Goal: Task Accomplishment & Management: Manage account settings

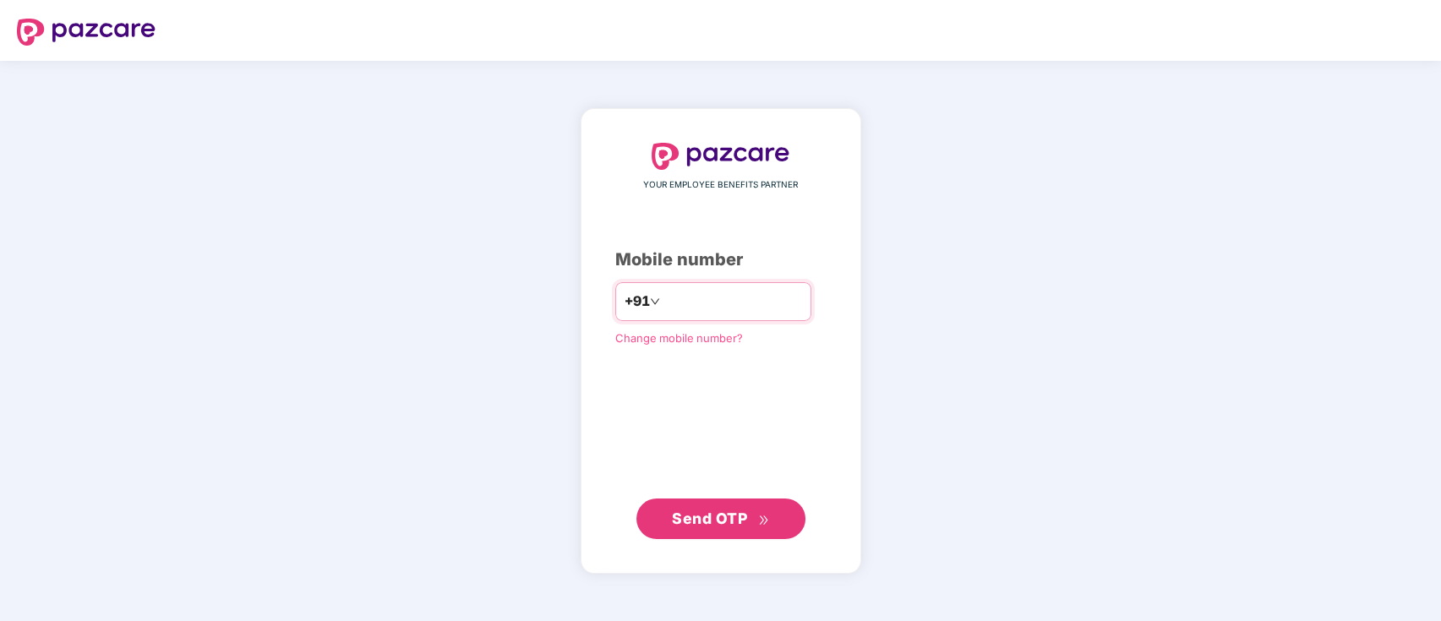
click at [669, 303] on input "number" at bounding box center [732, 301] width 139 height 27
type input "**********"
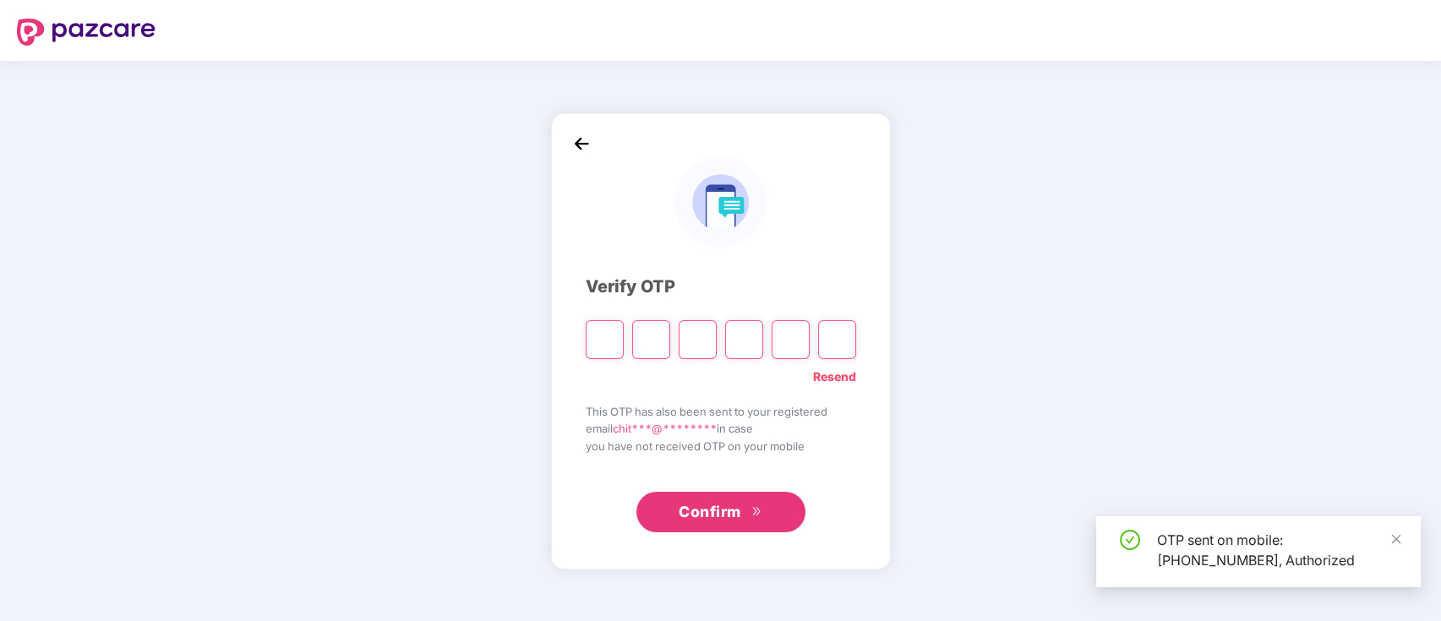
click at [603, 341] on input "Please enter verification code. Digit 1" at bounding box center [605, 339] width 38 height 39
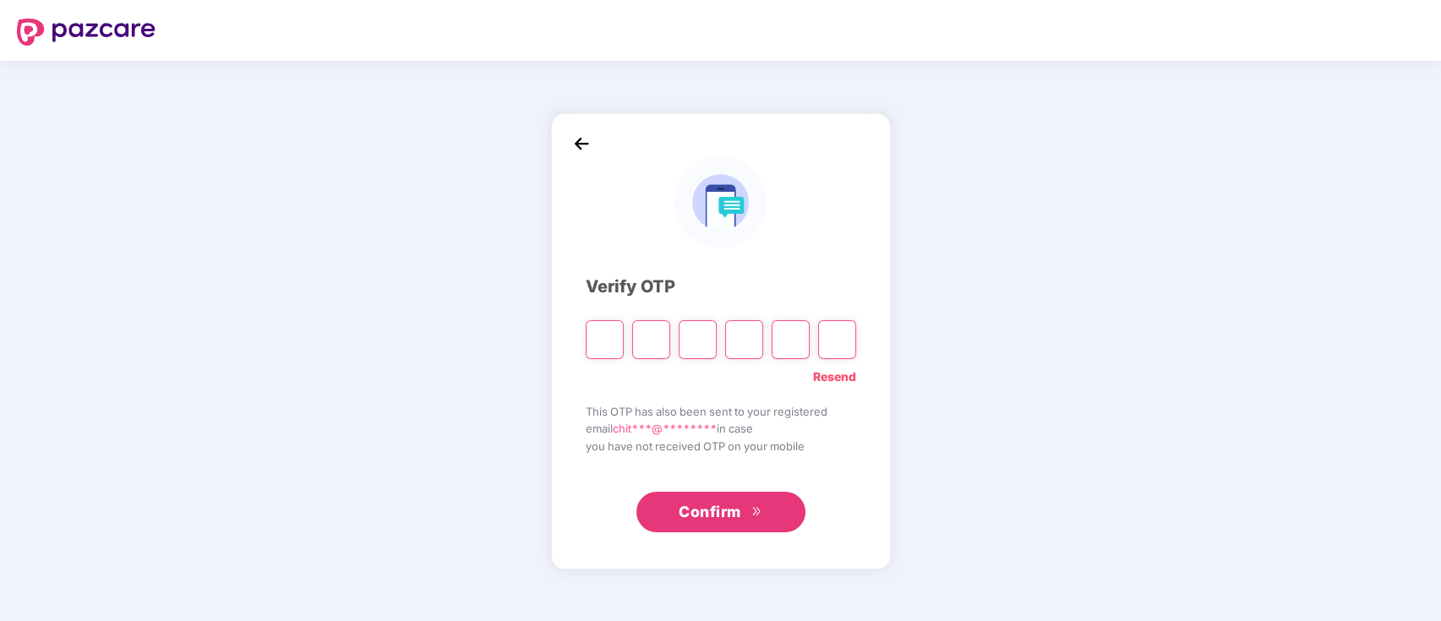
click at [603, 341] on input "Please enter verification code. Digit 1" at bounding box center [605, 339] width 38 height 39
type input "*"
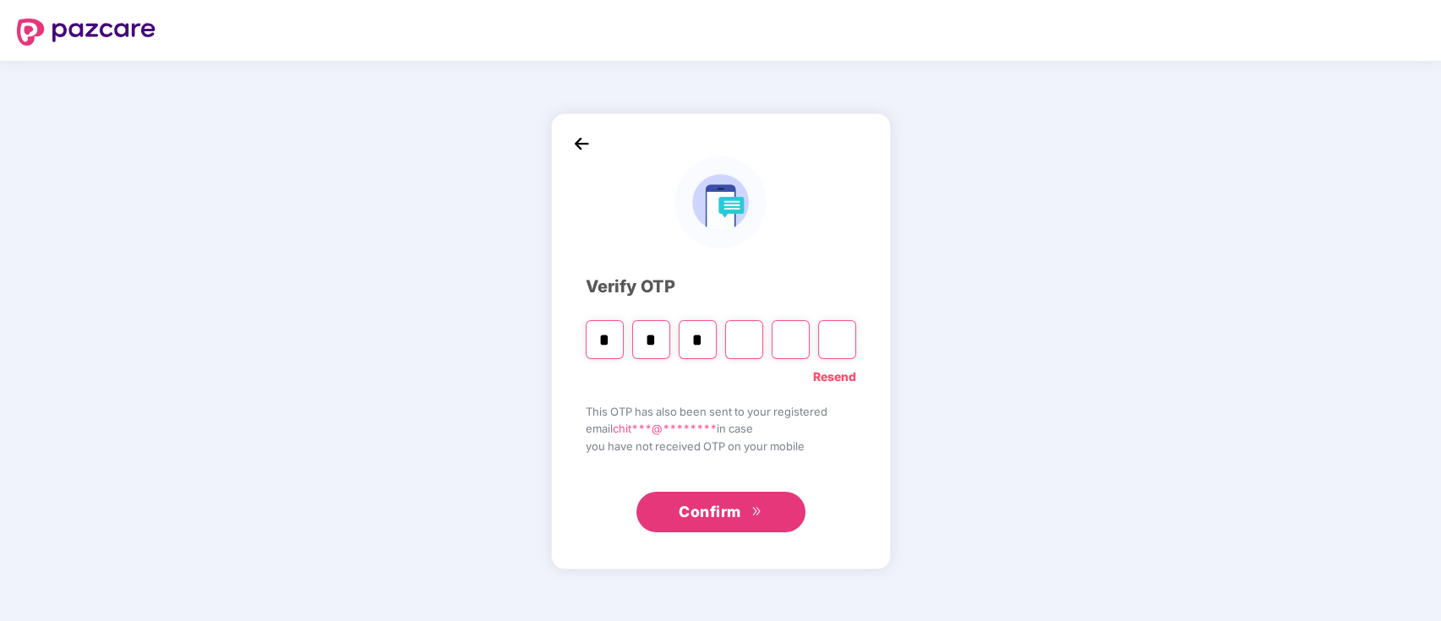
type input "*"
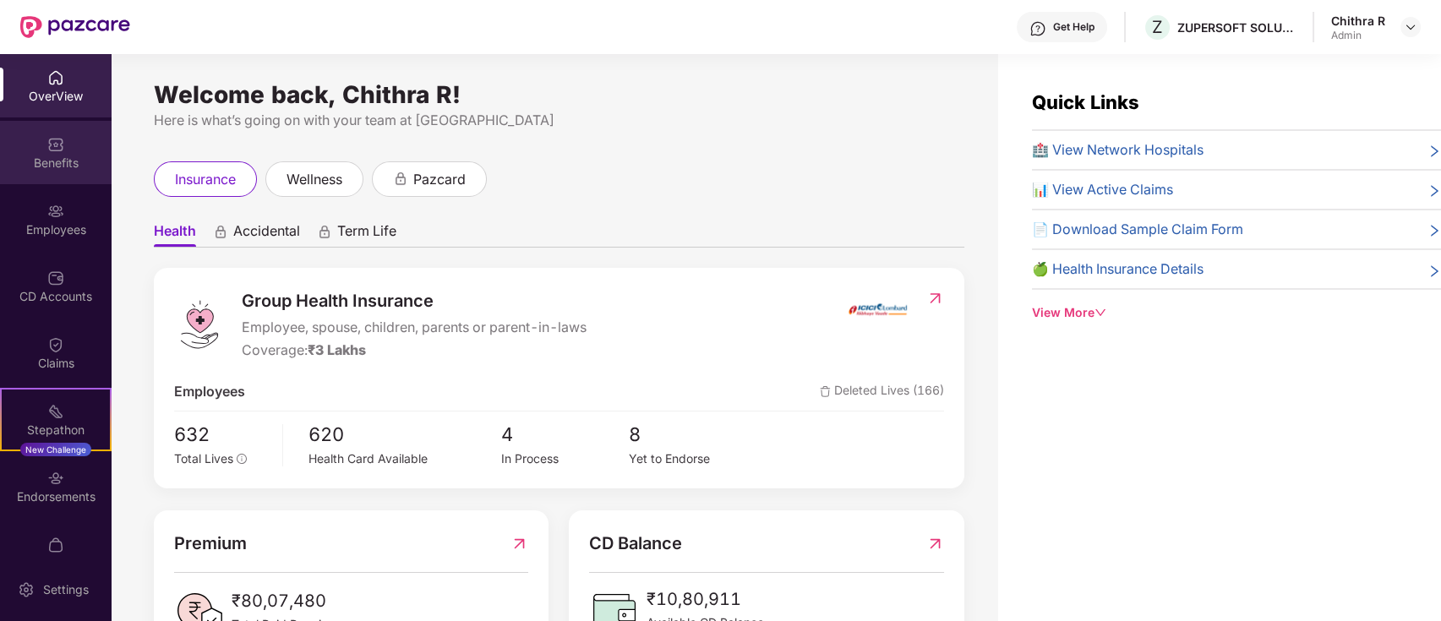
click at [72, 149] on div "Benefits" at bounding box center [56, 152] width 112 height 63
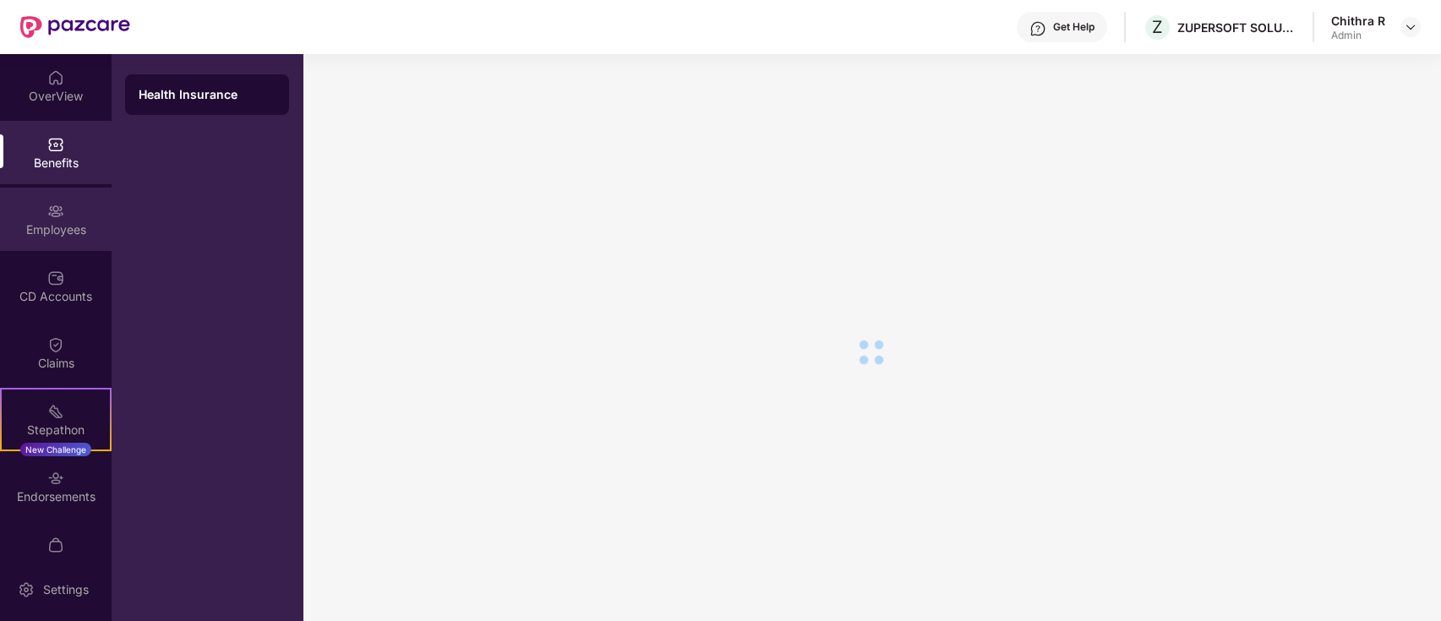
click at [39, 216] on div "Employees" at bounding box center [56, 219] width 112 height 63
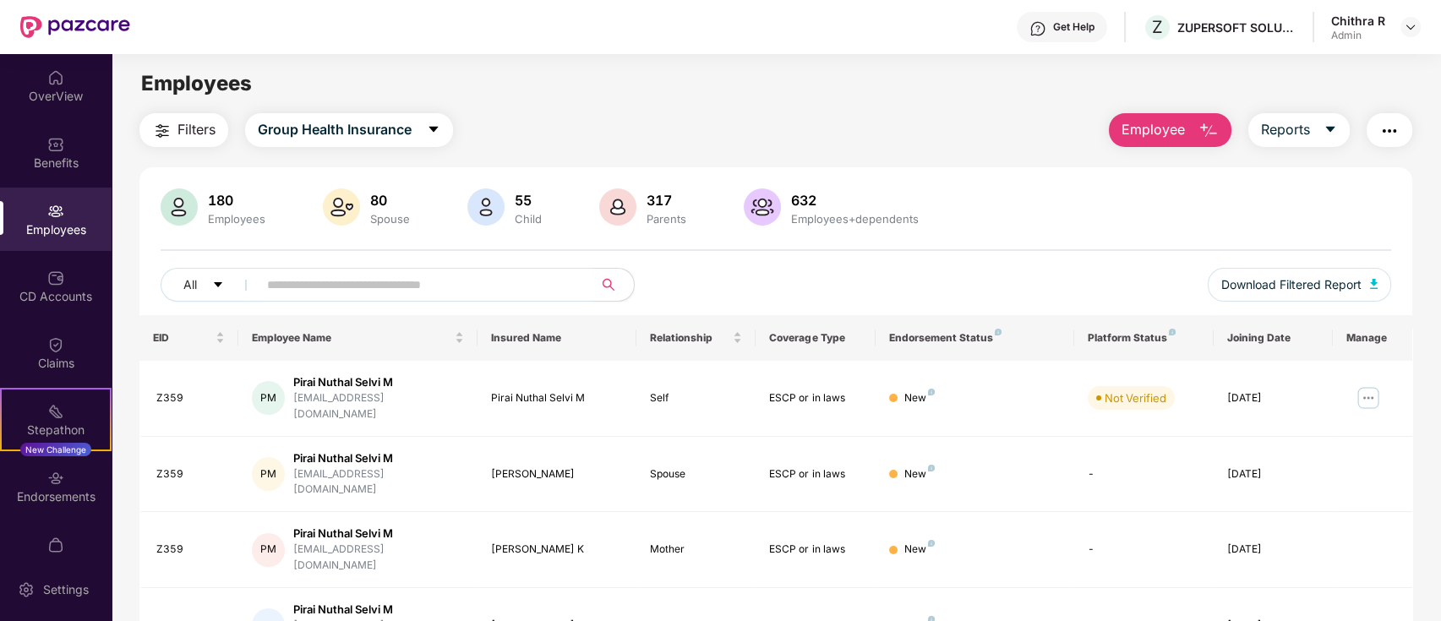
click at [39, 216] on div "Employees" at bounding box center [56, 219] width 112 height 63
click at [302, 281] on input "text" at bounding box center [418, 284] width 303 height 25
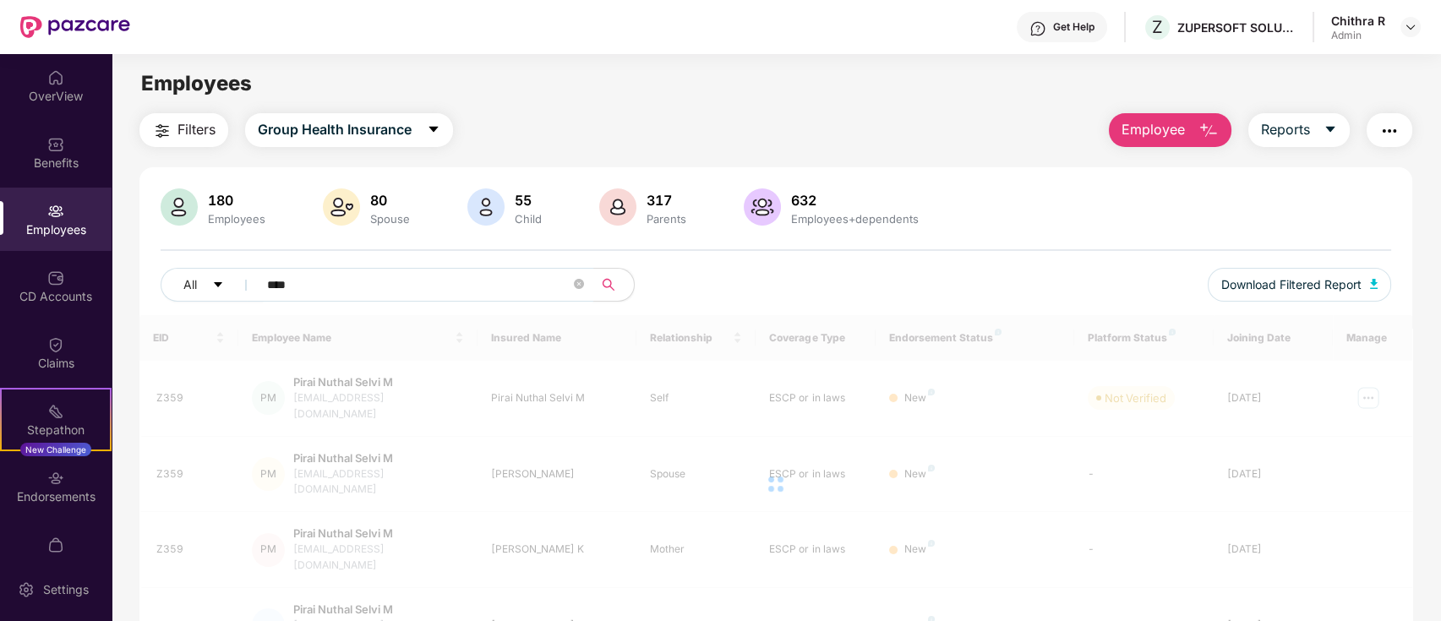
type input "****"
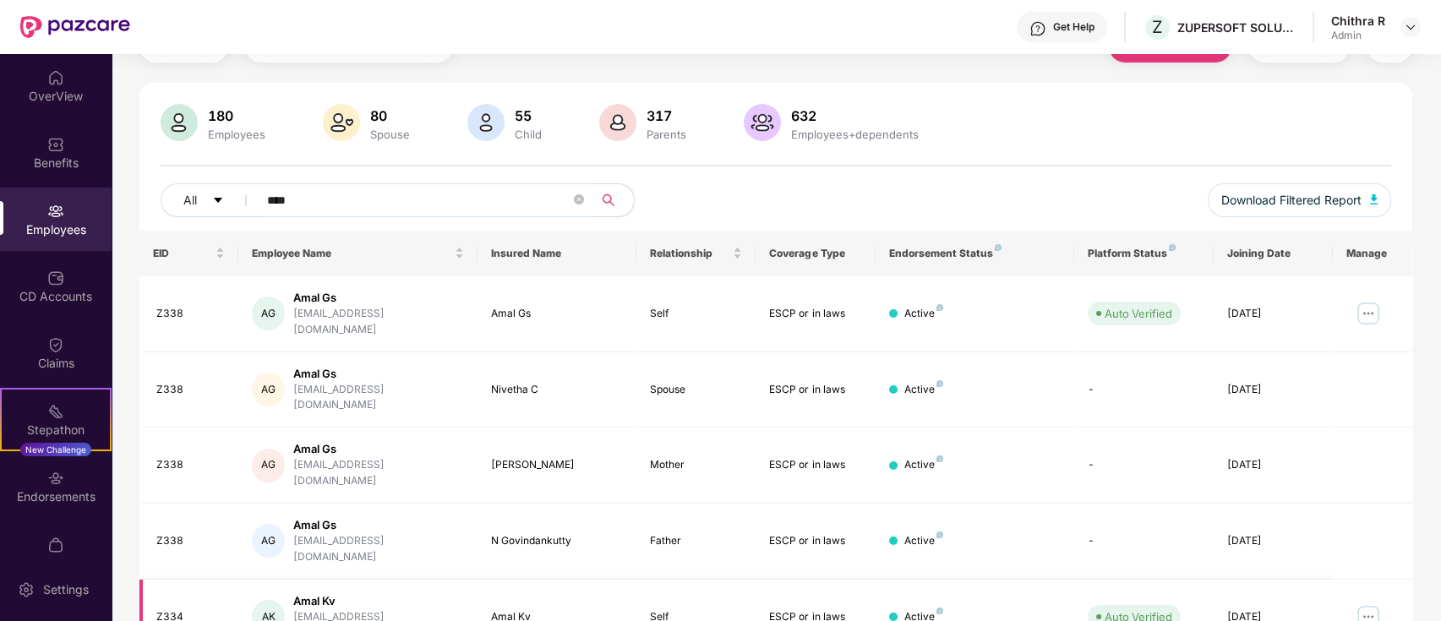
scroll to position [225, 0]
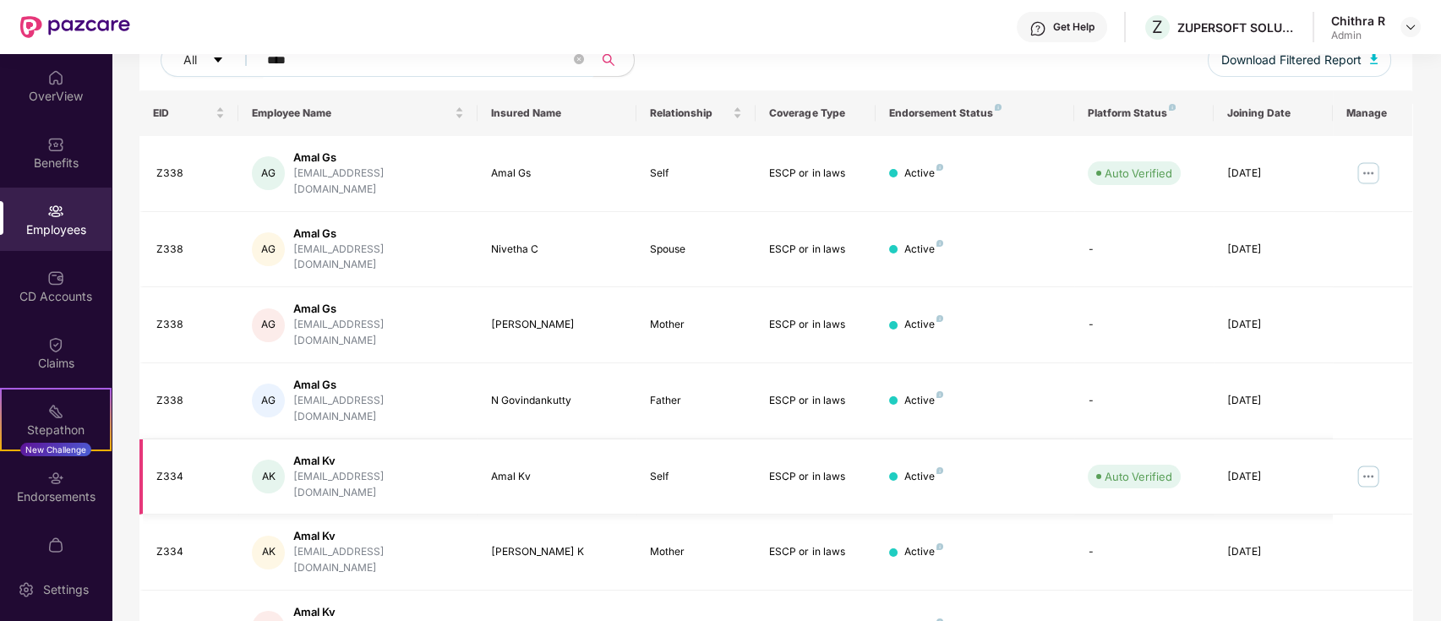
click at [1367, 463] on img at bounding box center [1368, 476] width 27 height 27
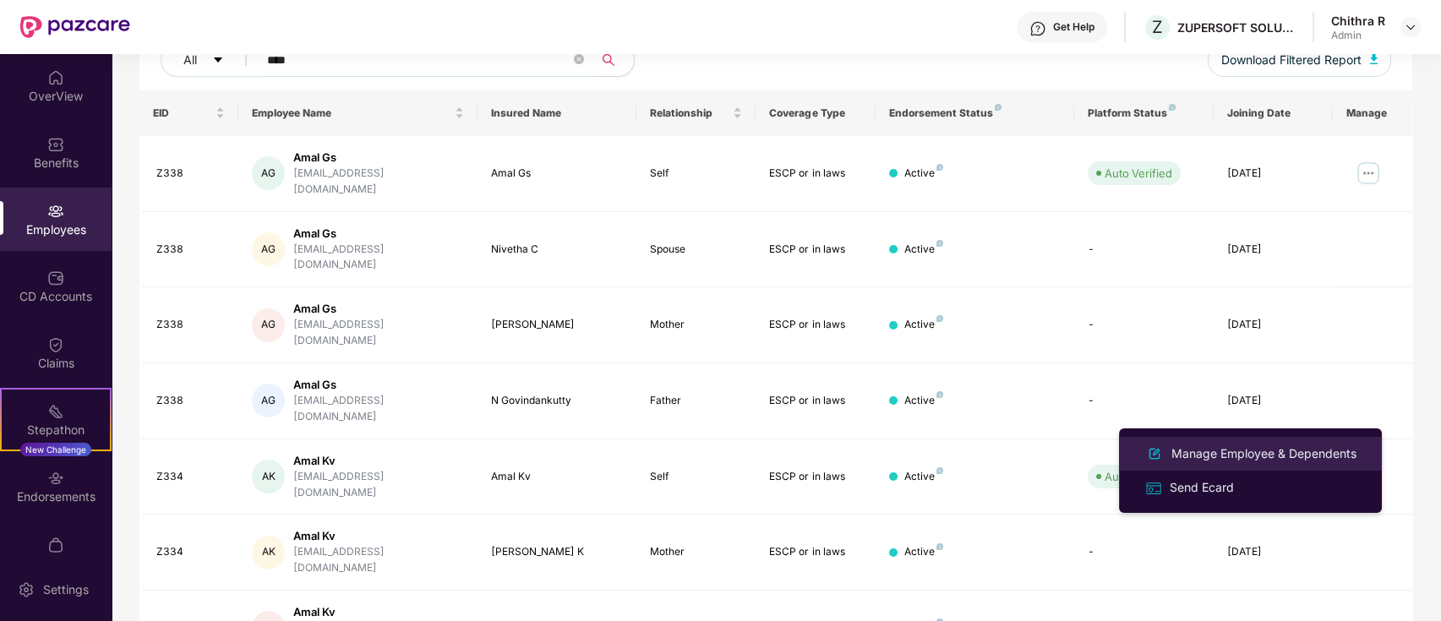
click at [1192, 445] on div "Manage Employee & Dependents" at bounding box center [1264, 454] width 192 height 19
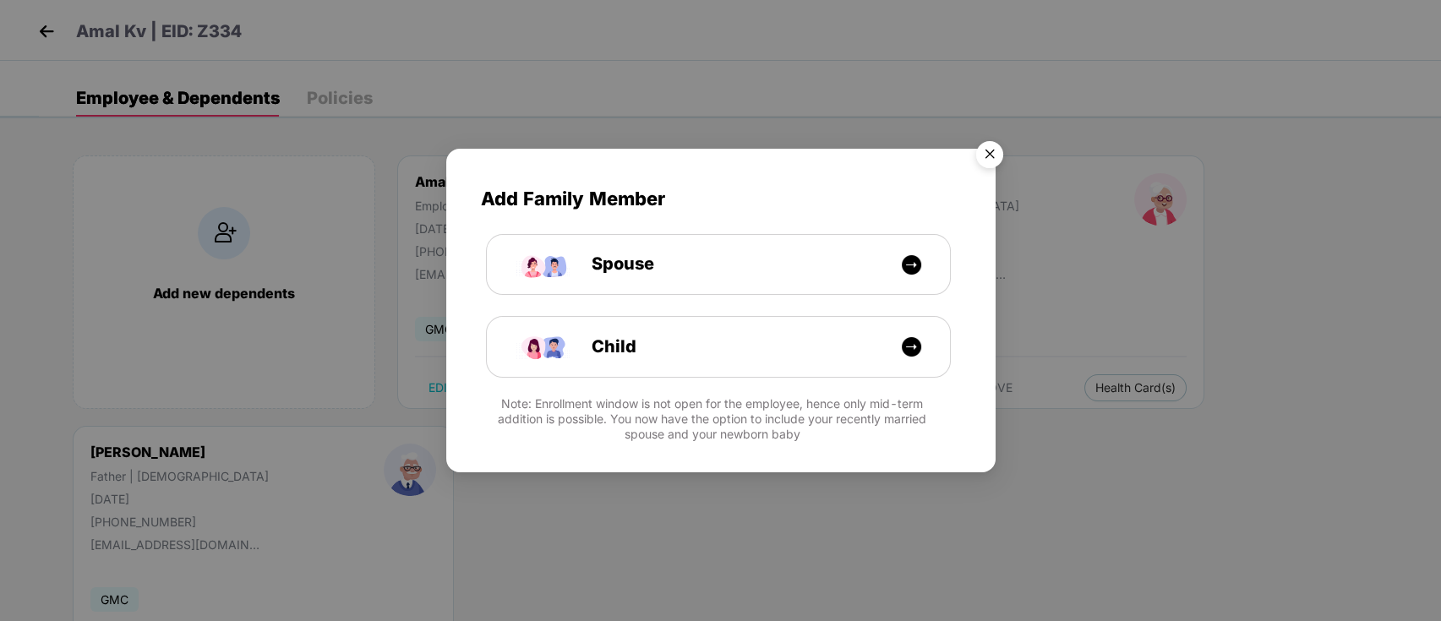
click at [990, 150] on img "Close" at bounding box center [989, 157] width 47 height 47
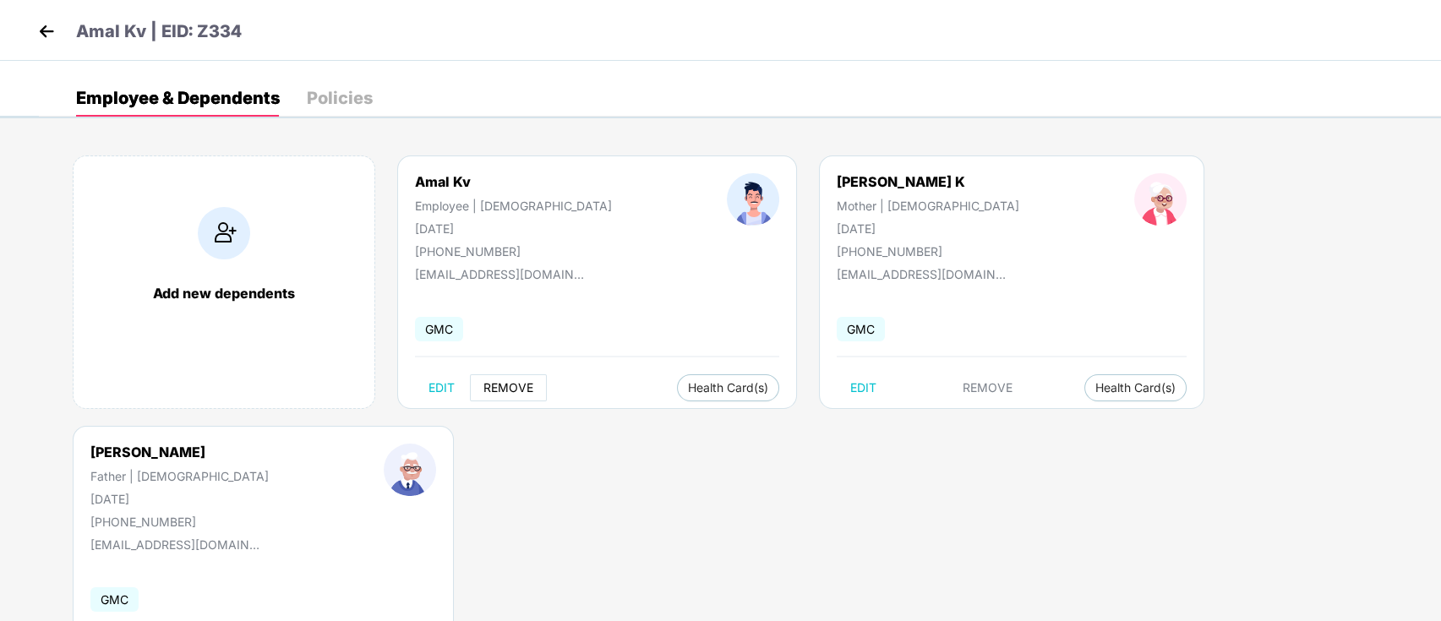
click at [492, 386] on span "REMOVE" at bounding box center [508, 388] width 50 height 14
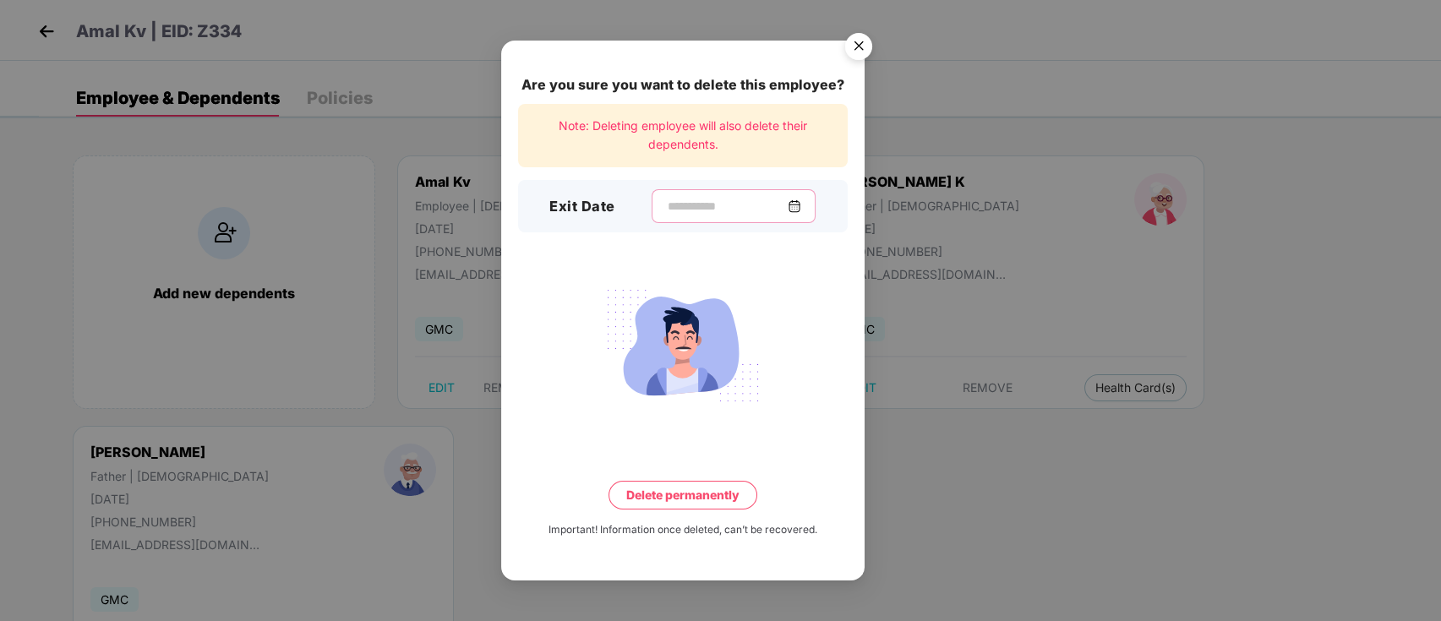
click at [675, 203] on input at bounding box center [727, 207] width 122 height 18
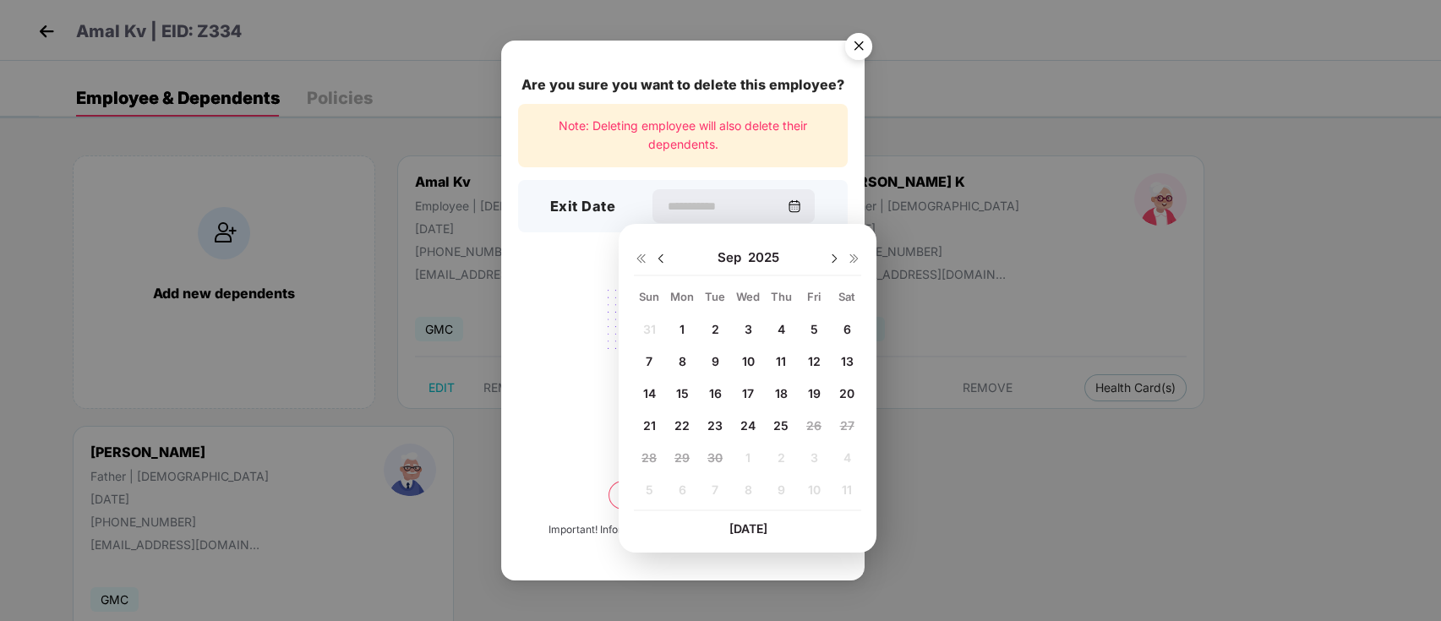
click at [777, 425] on span "25" at bounding box center [780, 425] width 15 height 14
type input "**********"
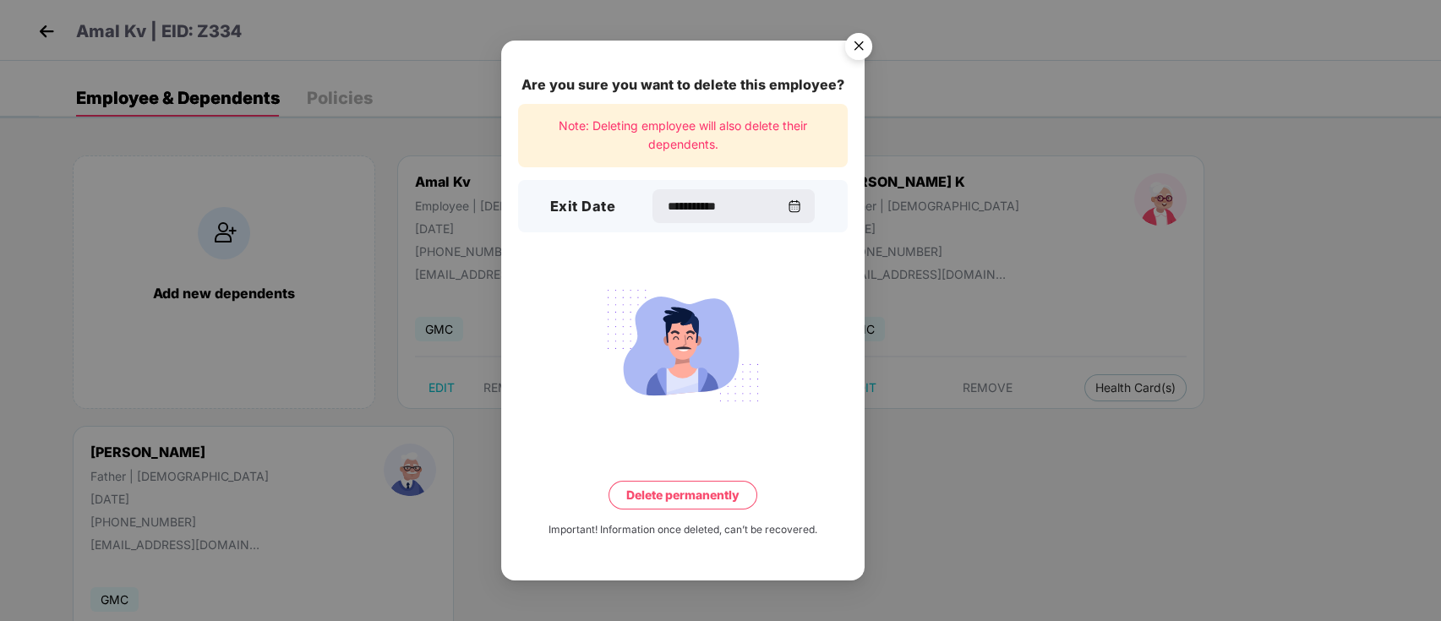
click at [696, 494] on button "Delete permanently" at bounding box center [682, 495] width 149 height 29
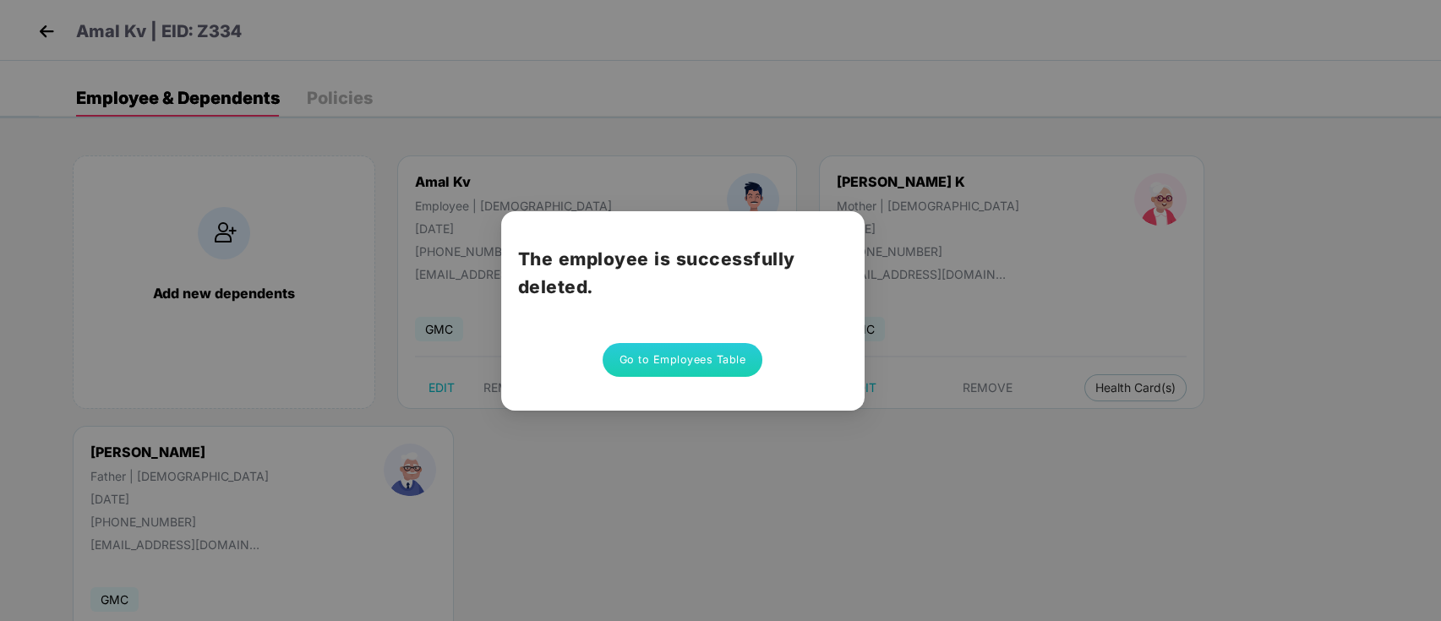
drag, startPoint x: 1262, startPoint y: 102, endPoint x: 1253, endPoint y: 108, distance: 10.3
click at [1263, 102] on div "The employee is successfully deleted. Go to Employees Table" at bounding box center [720, 310] width 1441 height 621
click at [696, 364] on button "Go to Employees Table" at bounding box center [683, 360] width 161 height 34
